Goal: Navigation & Orientation: Find specific page/section

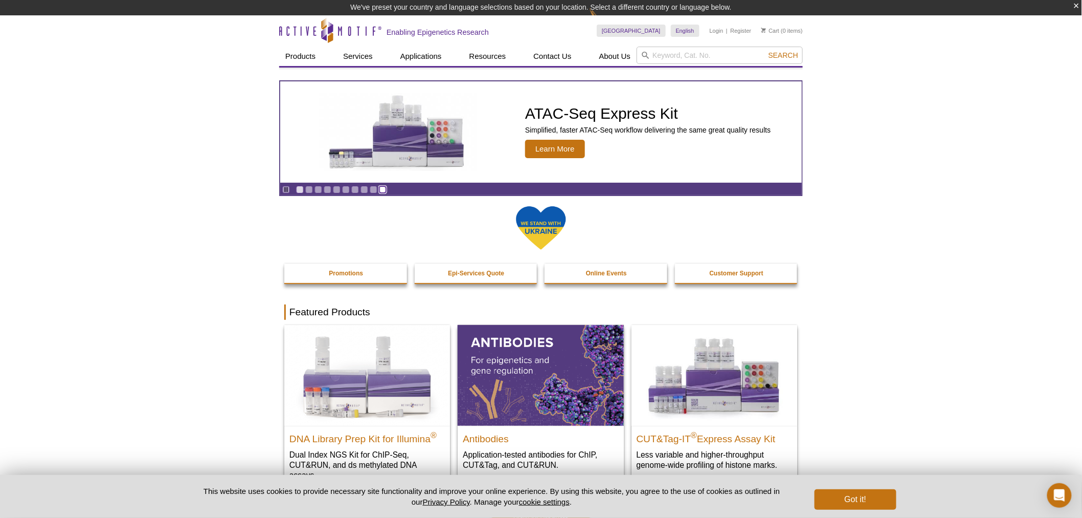
click at [384, 192] on link "Go to slide 10" at bounding box center [383, 190] width 8 height 8
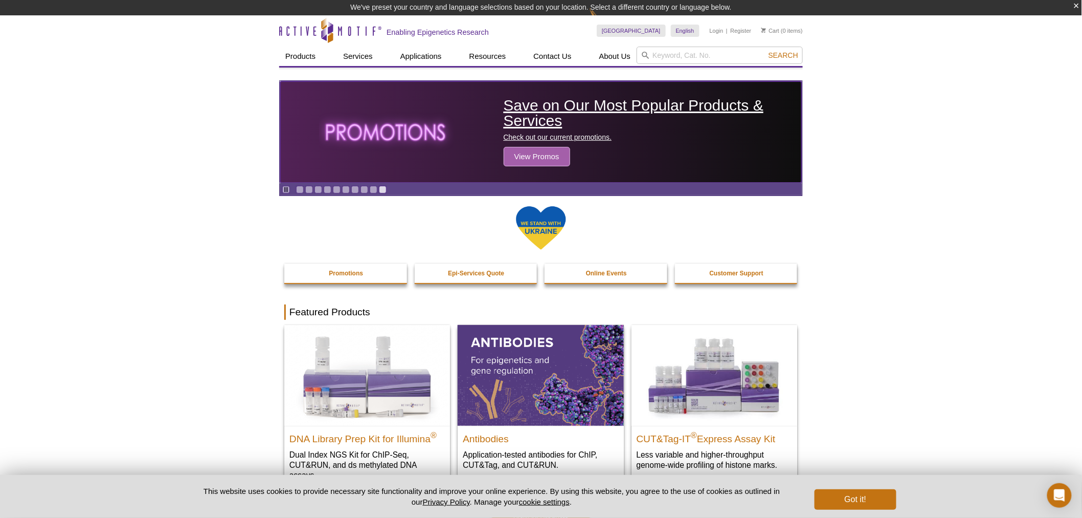
click at [555, 154] on span "View Promos" at bounding box center [537, 156] width 66 height 19
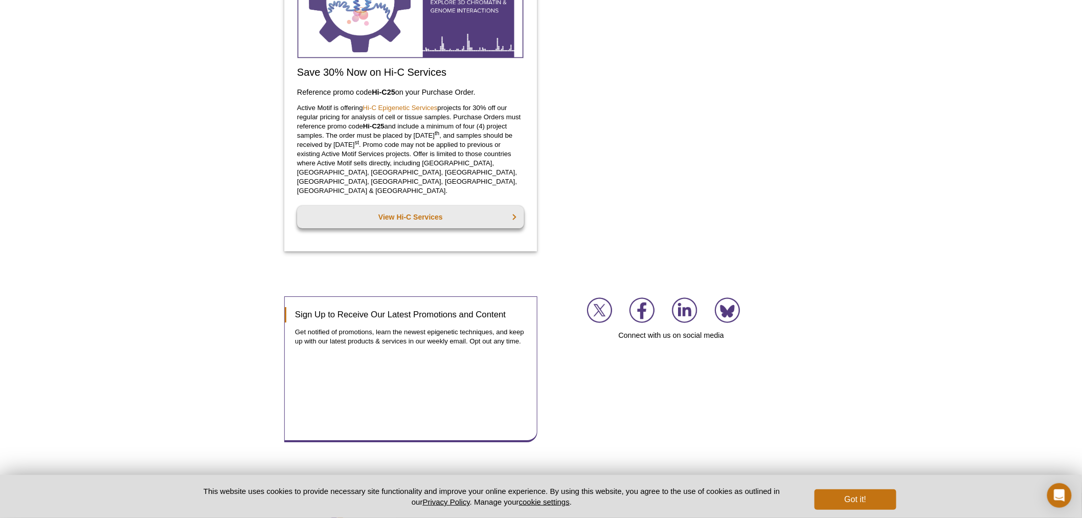
scroll to position [1325, 0]
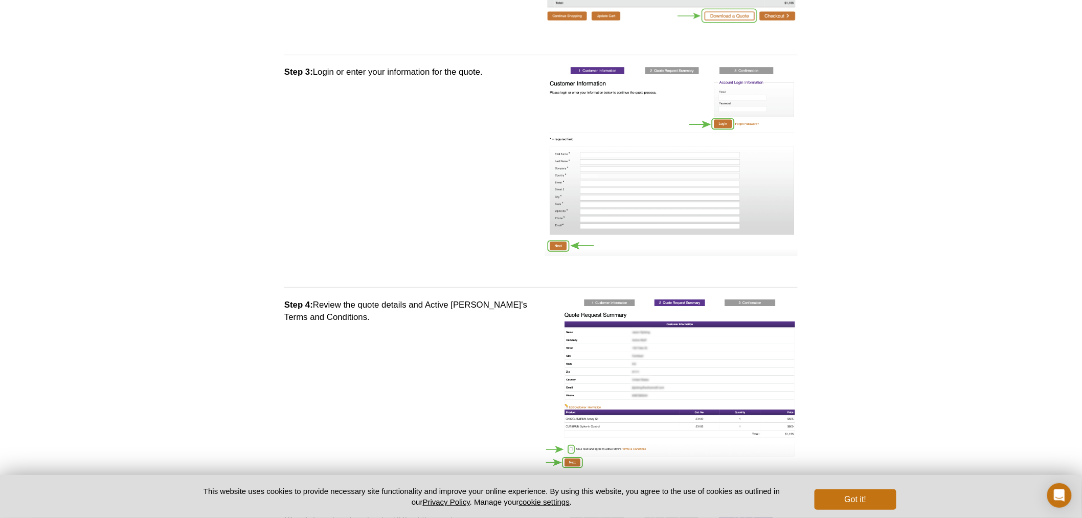
scroll to position [171, 0]
